Goal: Task Accomplishment & Management: Complete application form

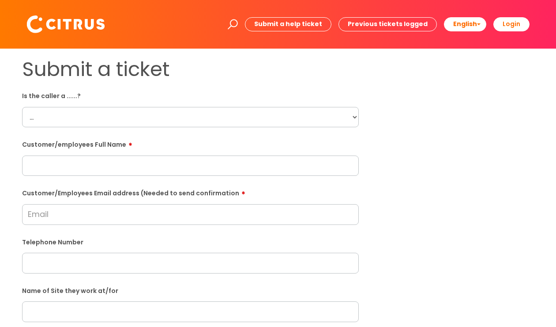
click at [351, 120] on select "... Citrus Customer Citrus Employee [DEMOGRAPHIC_DATA] Supplier" at bounding box center [190, 117] width 337 height 20
select select "Citrus Employee"
click at [22, 107] on select "... Citrus Customer Citrus Employee [DEMOGRAPHIC_DATA] Supplier" at bounding box center [190, 117] width 337 height 20
paste input "[PERSON_NAME]"
type input "[PERSON_NAME]"
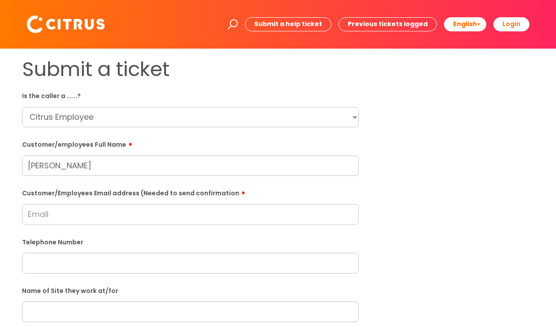
click at [71, 212] on input "Customer/Employees Email address (Needed to send confirmation" at bounding box center [190, 214] width 337 height 20
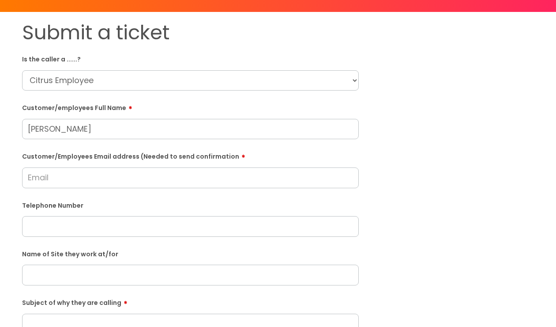
scroll to position [88, 0]
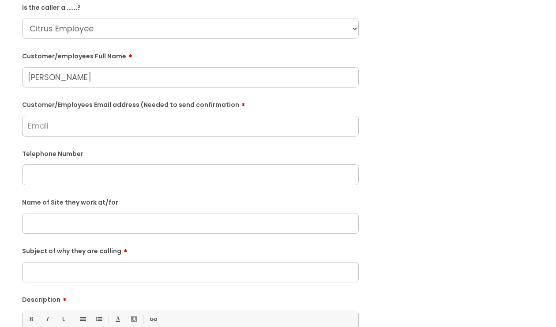
click at [69, 224] on input "text" at bounding box center [190, 223] width 337 height 20
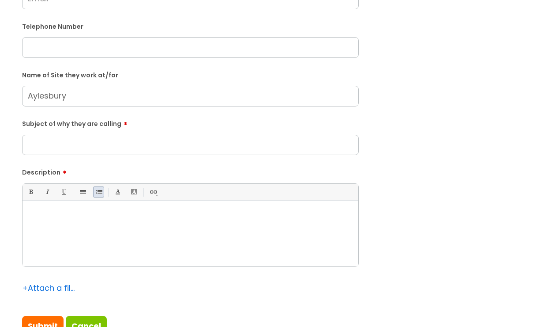
scroll to position [221, 0]
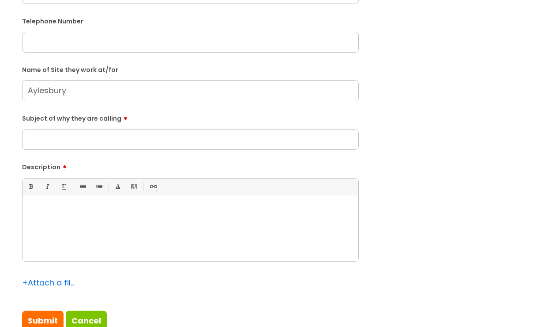
type input "Aylesbury"
click at [73, 138] on input "Subject of why they are calling" at bounding box center [190, 139] width 337 height 20
type input "He is unable to clock out"
click at [56, 207] on p at bounding box center [190, 211] width 323 height 8
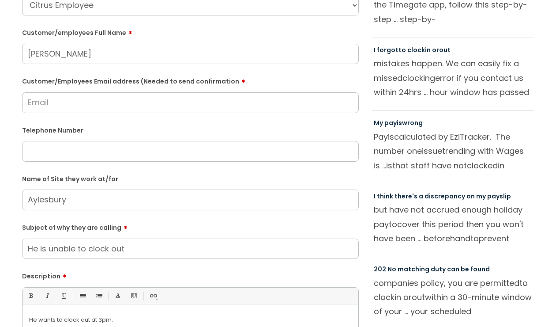
scroll to position [44, 0]
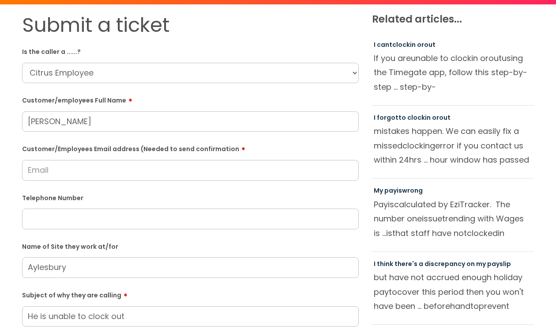
paste input "[EMAIL_ADDRESS][DOMAIN_NAME]"
type input "[EMAIL_ADDRESS][DOMAIN_NAME]"
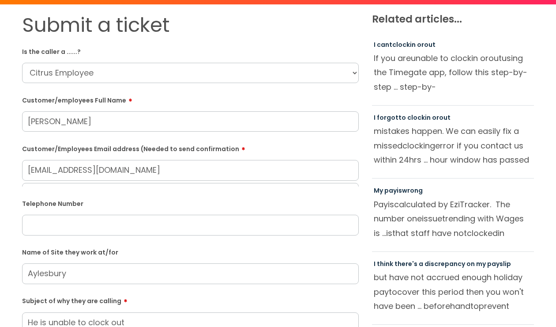
click at [73, 219] on input "text" at bounding box center [190, 225] width 337 height 20
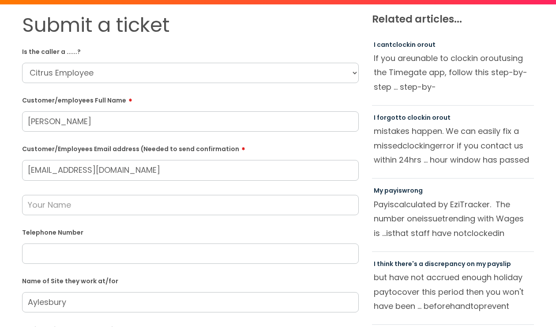
click at [75, 208] on input "text" at bounding box center [190, 205] width 337 height 20
click at [89, 251] on input "text" at bounding box center [190, 253] width 337 height 20
click at [72, 203] on input "text" at bounding box center [190, 205] width 337 height 20
paste input "07360124086"
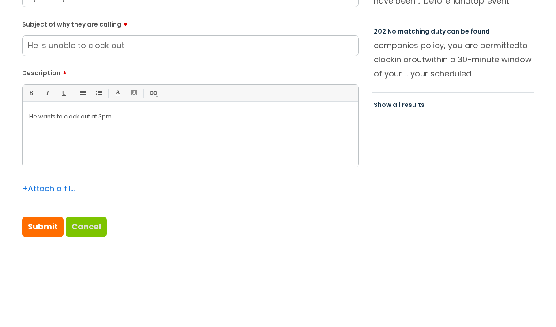
scroll to position [353, 0]
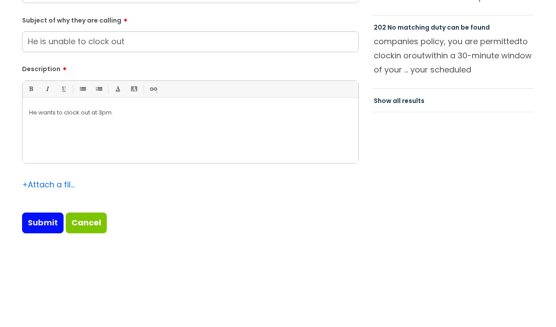
type input "07360124086"
click at [49, 219] on input "Submit" at bounding box center [42, 222] width 41 height 20
type input "Please Wait..."
